Goal: Communication & Community: Share content

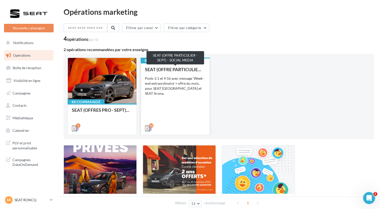
click at [182, 67] on div "SEAT (OFFRE PARTICULIER - SEPT) - SOCIAL MEDIA" at bounding box center [175, 69] width 61 height 5
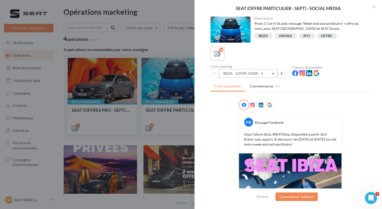
click at [270, 72] on button "IBIZA - LOYER /JOUR - 1" at bounding box center [248, 73] width 59 height 9
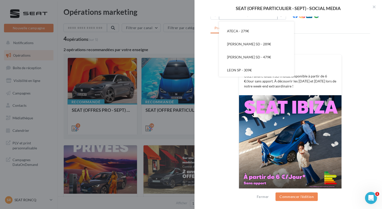
scroll to position [69, 0]
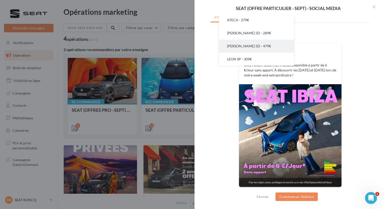
click at [262, 48] on button "LEON 5D - 479€" at bounding box center [256, 46] width 75 height 13
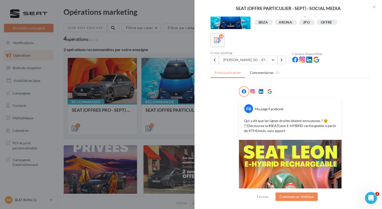
scroll to position [50, 0]
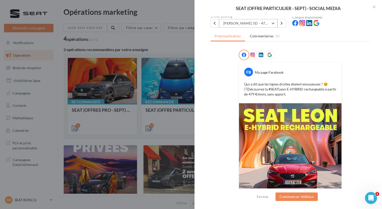
click at [272, 24] on button "LEON 5D - 479€" at bounding box center [248, 23] width 59 height 9
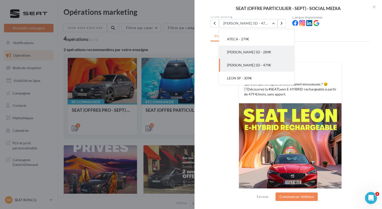
click at [264, 52] on button "LEON 5D - 289€" at bounding box center [256, 52] width 75 height 13
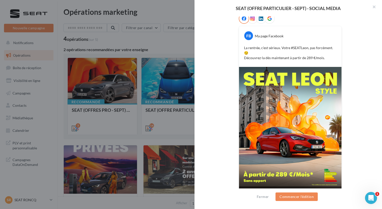
scroll to position [95, 0]
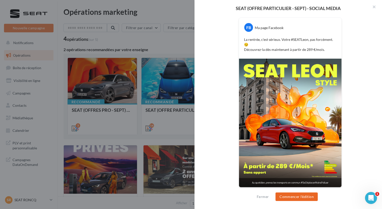
click at [296, 195] on button "Commencer l'édition" at bounding box center [297, 196] width 42 height 9
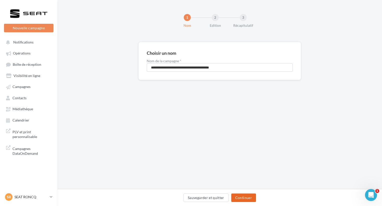
click at [243, 196] on button "Continuer" at bounding box center [243, 198] width 25 height 9
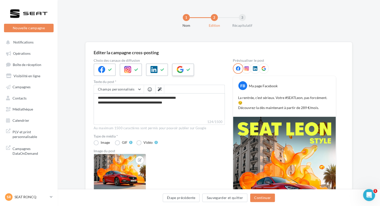
click at [190, 70] on button at bounding box center [188, 70] width 6 height 8
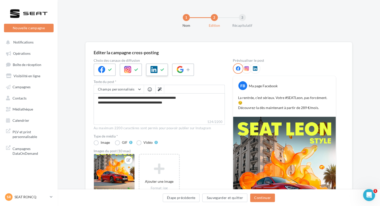
click at [161, 70] on icon at bounding box center [162, 70] width 4 height 4
click at [133, 69] on button at bounding box center [136, 70] width 6 height 8
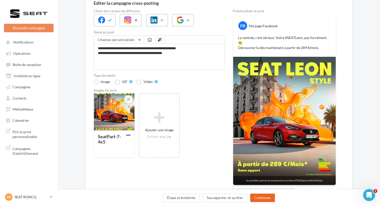
scroll to position [50, 0]
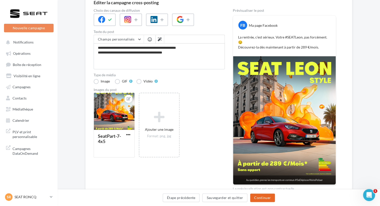
click at [261, 196] on button "Continuer" at bounding box center [262, 198] width 25 height 9
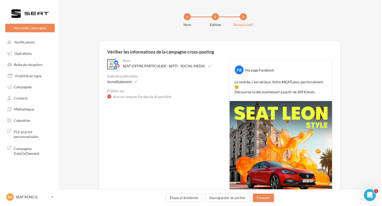
scroll to position [0, 0]
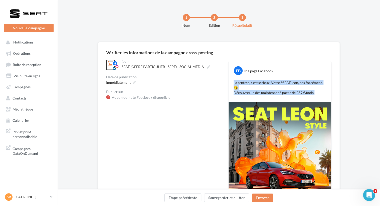
drag, startPoint x: 315, startPoint y: 93, endPoint x: 232, endPoint y: 82, distance: 83.5
click at [232, 82] on div "La rentrée, c’est sérieux. Votre #SEATLeon, pas forcément. 😏 Découvrez-la dès m…" at bounding box center [280, 88] width 100 height 18
copy p "La rentrée, c’est sérieux. Votre #SEATLeon, pas forcément. 😏 Découvrez-la dès m…"
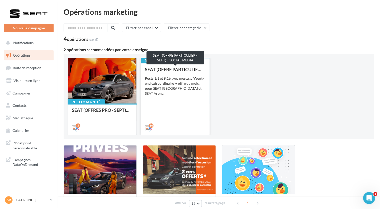
click at [195, 70] on div "SEAT (OFFRE PARTICULIER - SEPT) - SOCIAL MEDIA" at bounding box center [175, 69] width 61 height 5
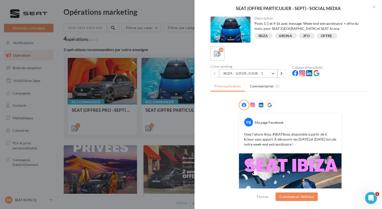
click at [264, 71] on button "IBIZA - LOYER /JOUR - 1" at bounding box center [248, 73] width 59 height 9
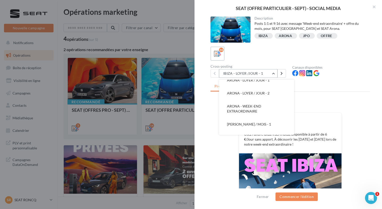
scroll to position [100, 0]
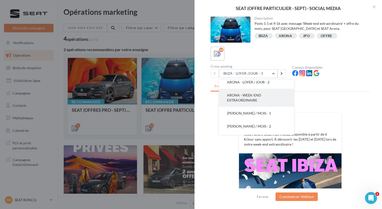
click at [256, 99] on span "ARONA - WEEK-END EXTRAORDINAIRE" at bounding box center [244, 97] width 34 height 9
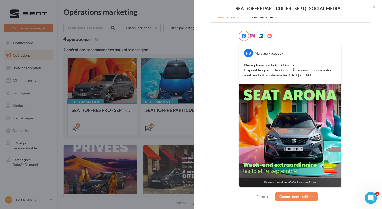
scroll to position [19, 0]
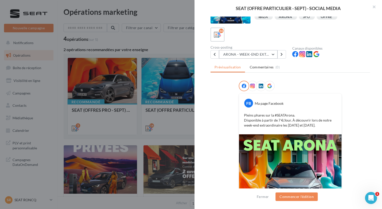
click at [269, 56] on button "ARONA - WEEK-END EXTRAORDINAIRE" at bounding box center [248, 54] width 59 height 9
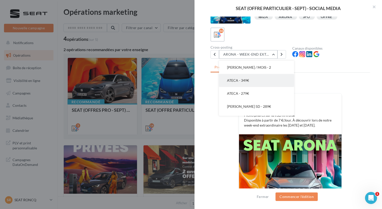
scroll to position [151, 0]
click at [250, 82] on button "ATECA - 279€" at bounding box center [256, 82] width 75 height 13
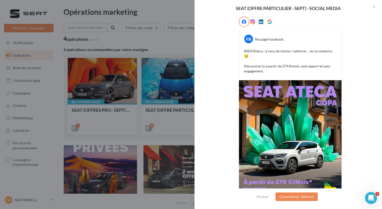
scroll to position [50, 0]
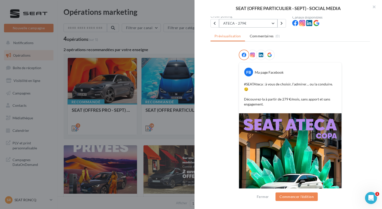
drag, startPoint x: 271, startPoint y: 25, endPoint x: 266, endPoint y: 39, distance: 14.7
click at [271, 25] on button "ATECA - 279€" at bounding box center [248, 23] width 59 height 9
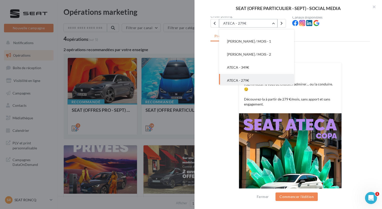
scroll to position [113, 0]
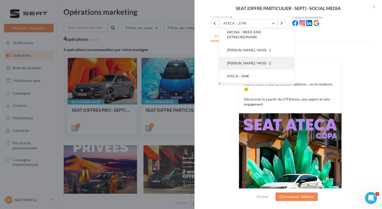
click at [256, 66] on button "ARONA - LOYER / MOIS - 2" at bounding box center [256, 63] width 75 height 13
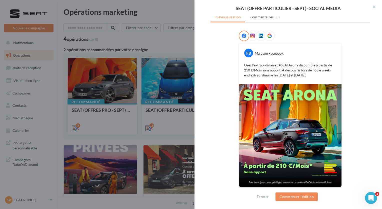
scroll to position [19, 0]
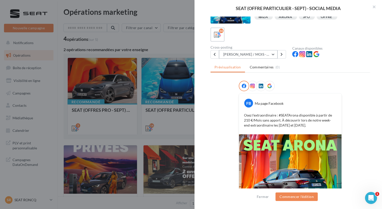
click at [270, 53] on button "ARONA - LOYER / MOIS - 2" at bounding box center [248, 54] width 59 height 9
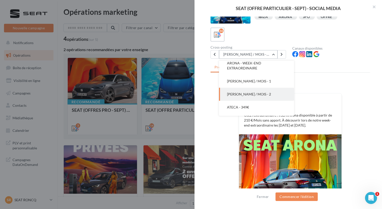
scroll to position [117, 0]
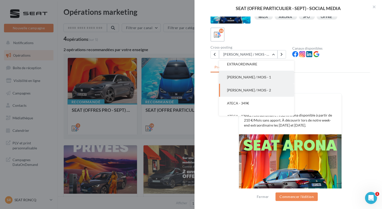
click at [263, 77] on span "ARONA - LOYER / MOIS - 1" at bounding box center [249, 77] width 44 height 4
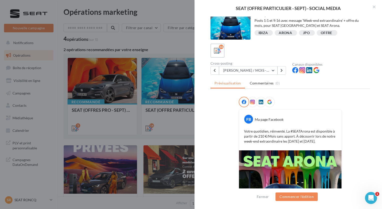
scroll to position [0, 0]
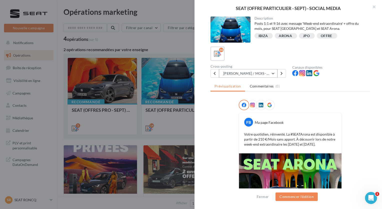
click at [270, 77] on button "ARONA - LOYER / MOIS - 1" at bounding box center [248, 73] width 59 height 9
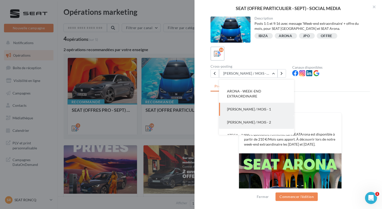
click at [257, 120] on span "ARONA - LOYER / MOIS - 2" at bounding box center [249, 122] width 44 height 4
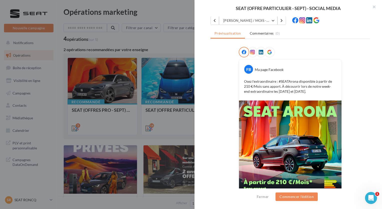
scroll to position [44, 0]
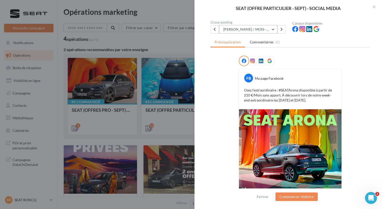
click at [272, 29] on button "ARONA - LOYER / MOIS - 2" at bounding box center [248, 29] width 59 height 9
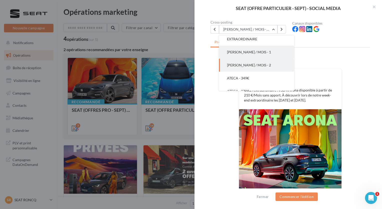
click at [267, 53] on span "ARONA - LOYER / MOIS - 1" at bounding box center [249, 52] width 44 height 4
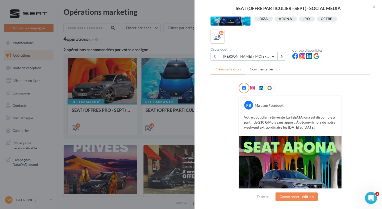
scroll to position [69, 0]
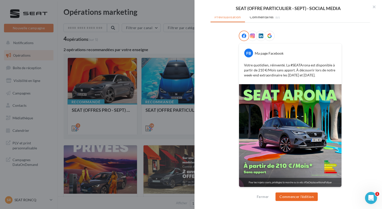
click at [305, 196] on button "Commencer l'édition" at bounding box center [297, 196] width 42 height 9
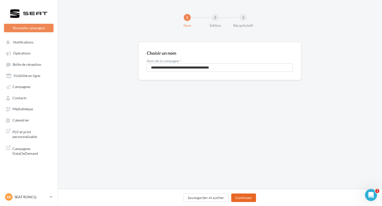
click at [242, 198] on button "Continuer" at bounding box center [243, 198] width 25 height 9
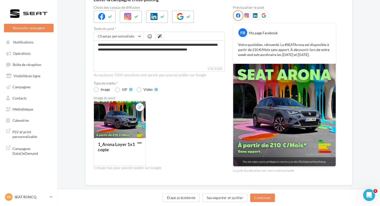
scroll to position [61, 0]
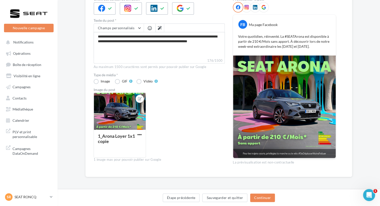
drag, startPoint x: 287, startPoint y: 42, endPoint x: 263, endPoint y: 41, distance: 24.3
drag, startPoint x: 263, startPoint y: 41, endPoint x: 153, endPoint y: 51, distance: 110.5
click at [152, 54] on textarea "**********" at bounding box center [159, 45] width 131 height 26
drag, startPoint x: 97, startPoint y: 37, endPoint x: 117, endPoint y: 41, distance: 20.0
click at [117, 41] on textarea "**********" at bounding box center [159, 45] width 131 height 26
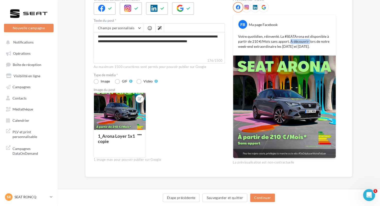
drag, startPoint x: 288, startPoint y: 41, endPoint x: 306, endPoint y: 41, distance: 18.0
click at [306, 41] on p "Votre quotidien, réinventé. La #SEATArona est disponible à partir de 210 €/Mois…" at bounding box center [284, 41] width 93 height 15
copy p "À découvrir"
click at [47, 198] on p "SEAT RONCQ" at bounding box center [31, 197] width 33 height 5
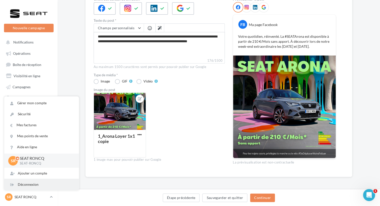
click at [46, 185] on div "Déconnexion" at bounding box center [41, 184] width 75 height 11
